Goal: Task Accomplishment & Management: Manage account settings

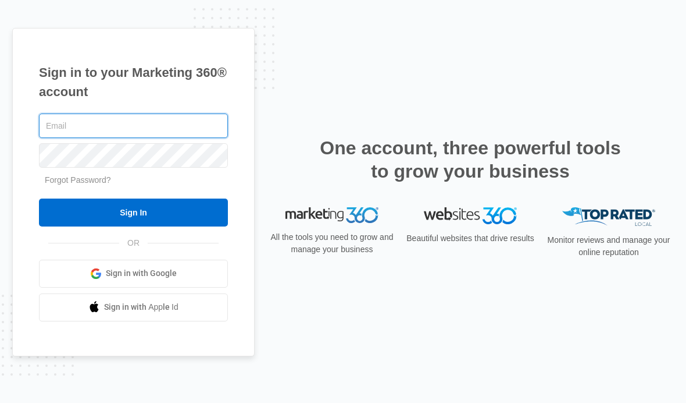
type input "[EMAIL_ADDRESS][DOMAIN_NAME]"
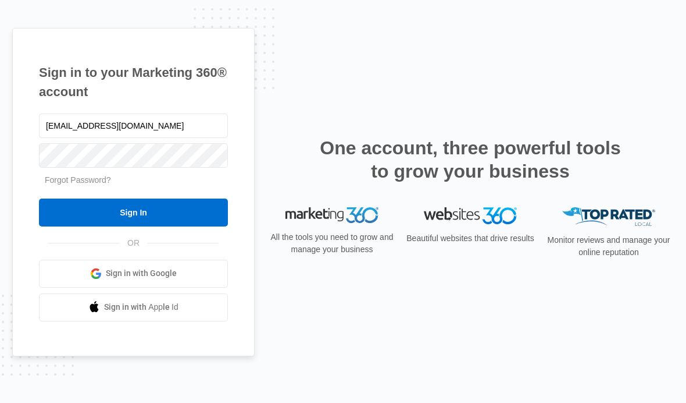
click at [122, 217] on form "[EMAIL_ADDRESS][DOMAIN_NAME] Forgot Password? Sign In" at bounding box center [133, 168] width 189 height 115
click at [99, 226] on input "Sign In" at bounding box center [133, 212] width 189 height 28
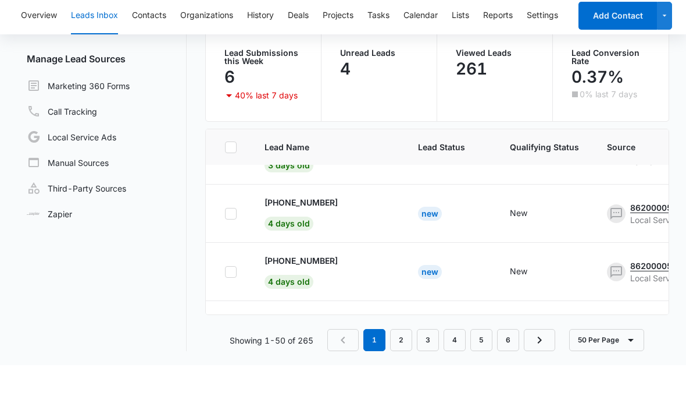
scroll to position [97, 0]
click at [318, 292] on p "+13523182800" at bounding box center [301, 298] width 73 height 12
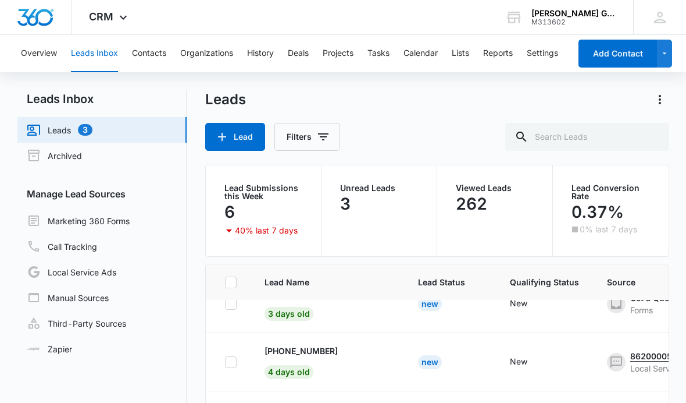
scroll to position [84, 0]
click at [314, 353] on p "+14235049591" at bounding box center [301, 350] width 73 height 12
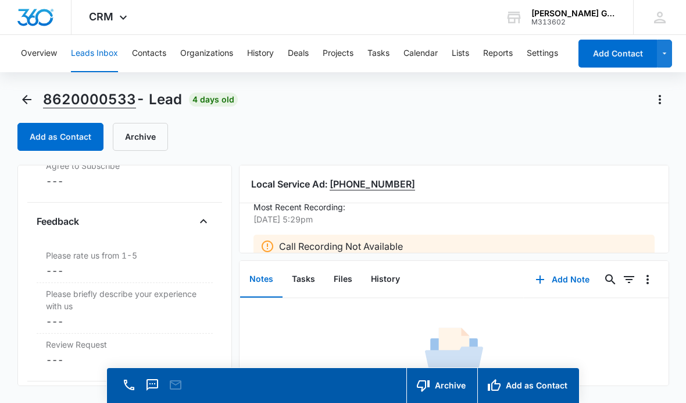
scroll to position [1203, 0]
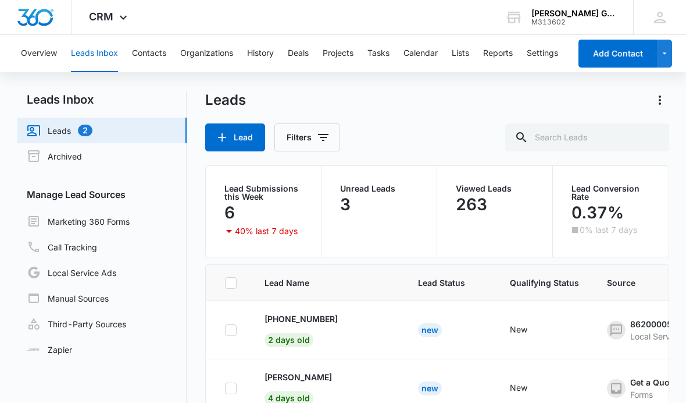
click at [399, 225] on div "Unread Leads 3" at bounding box center [379, 211] width 78 height 54
click at [283, 324] on p "Greg" at bounding box center [298, 318] width 67 height 12
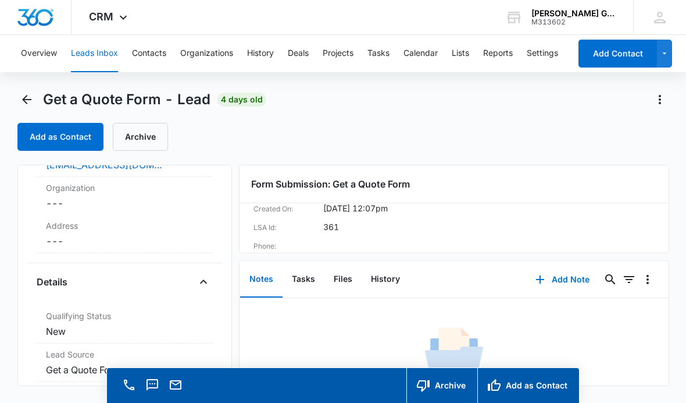
scroll to position [205, 0]
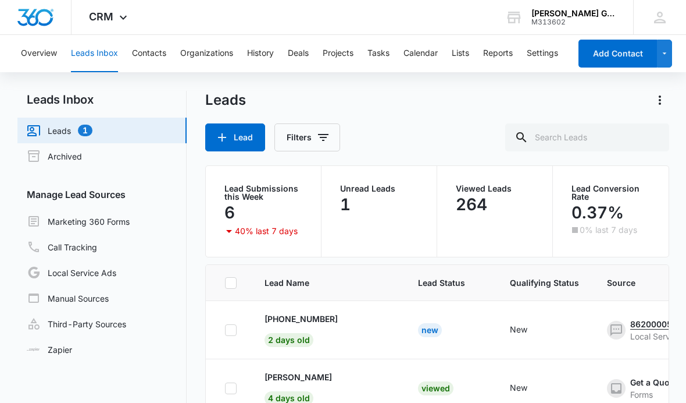
click at [316, 315] on p "+18137662872" at bounding box center [301, 318] width 73 height 12
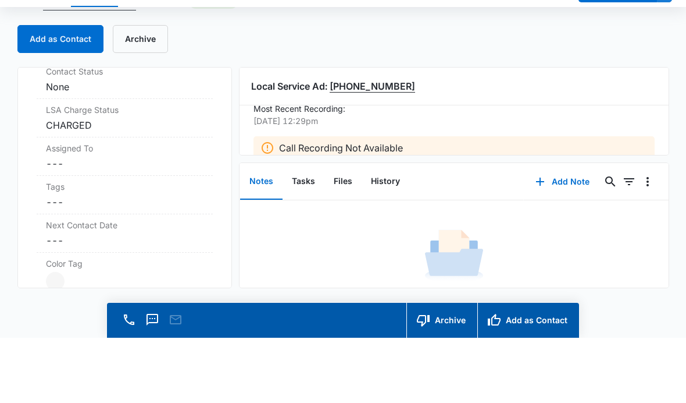
scroll to position [406, 0]
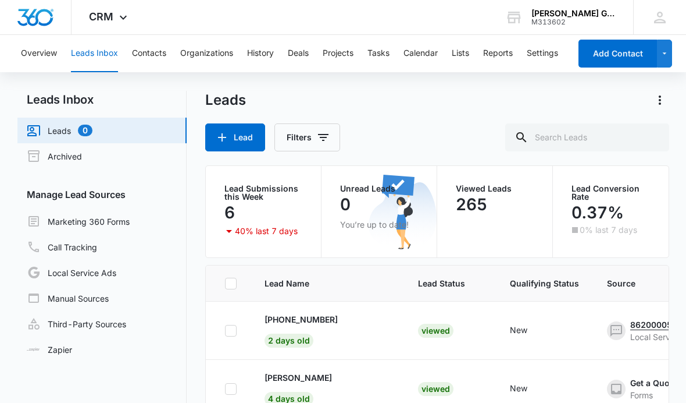
click at [290, 314] on p "+18137662872" at bounding box center [301, 319] width 73 height 12
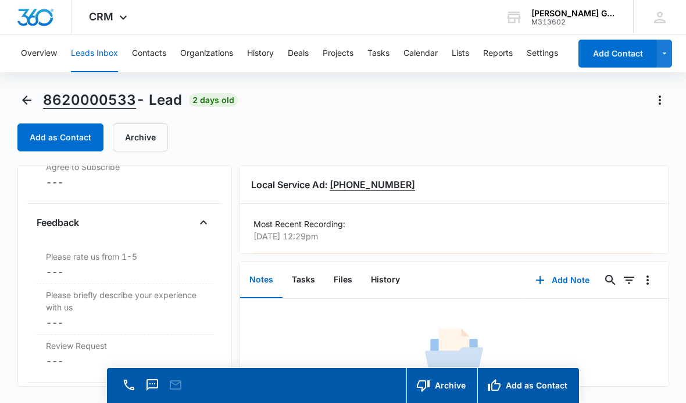
click at [82, 279] on div "Please rate us from 1-5 Cancel Save Changes ---" at bounding box center [125, 265] width 177 height 38
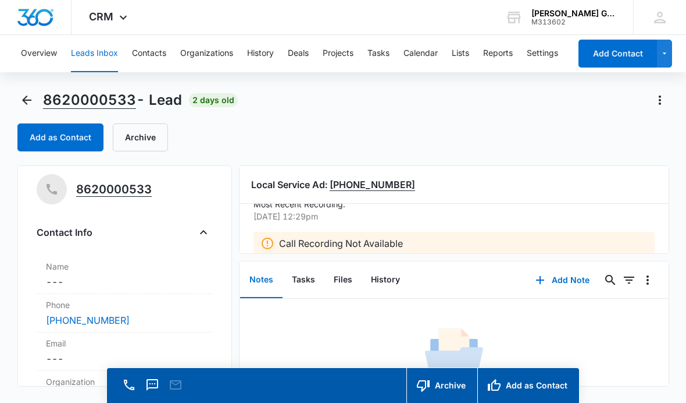
scroll to position [17, 0]
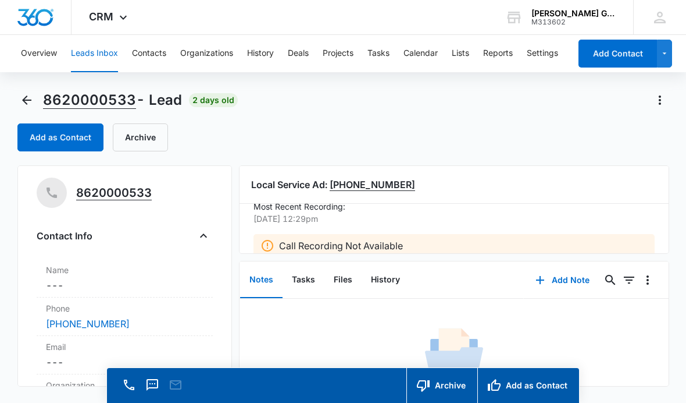
scroll to position [16, 0]
